Goal: Find specific page/section: Find specific page/section

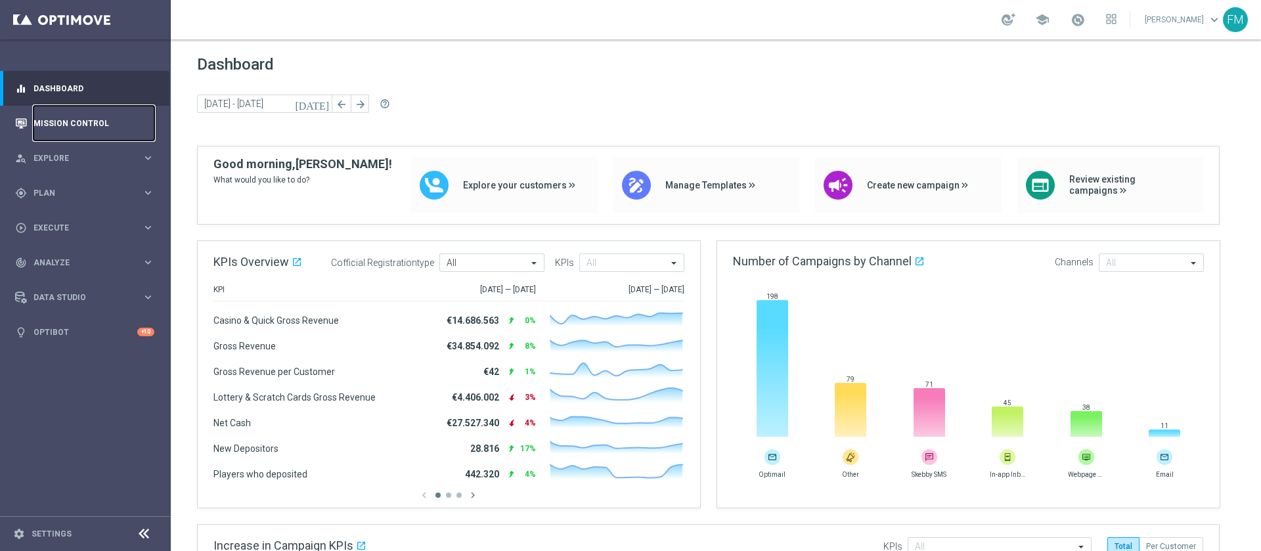
click at [77, 131] on link "Mission Control" at bounding box center [93, 123] width 121 height 35
